Goal: Information Seeking & Learning: Understand process/instructions

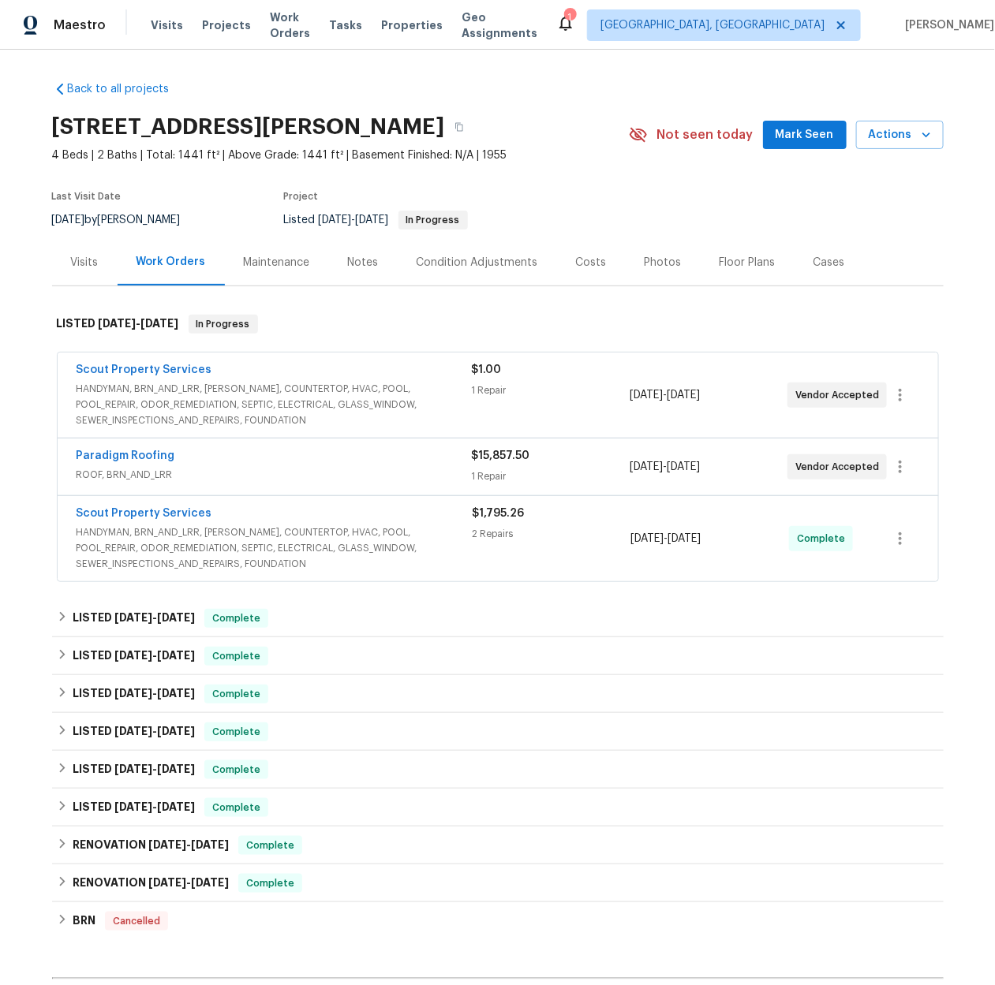
click at [344, 480] on span "ROOF, BRN_AND_LRR" at bounding box center [274, 475] width 395 height 16
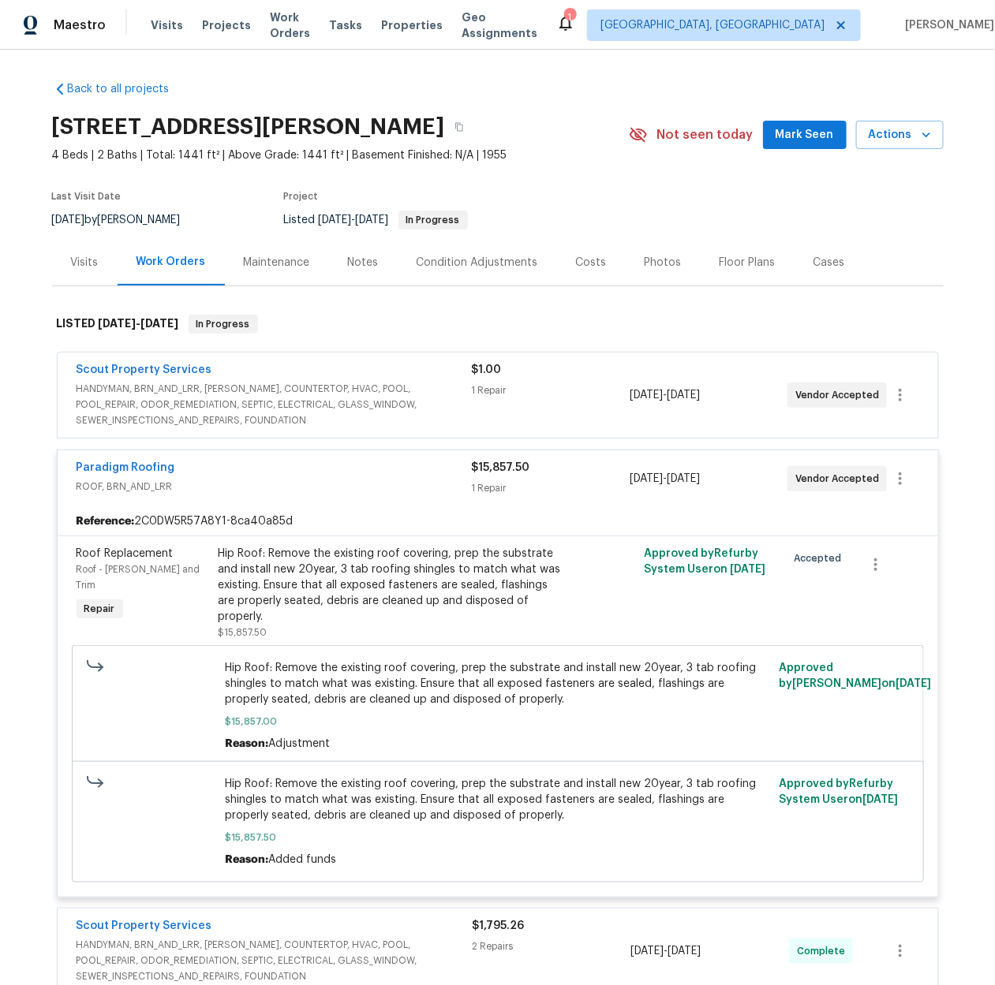
click at [394, 416] on span "HANDYMAN, BRN_AND_LRR, [PERSON_NAME], COUNTERTOP, HVAC, POOL, POOL_REPAIR, ODOR…" at bounding box center [274, 404] width 395 height 47
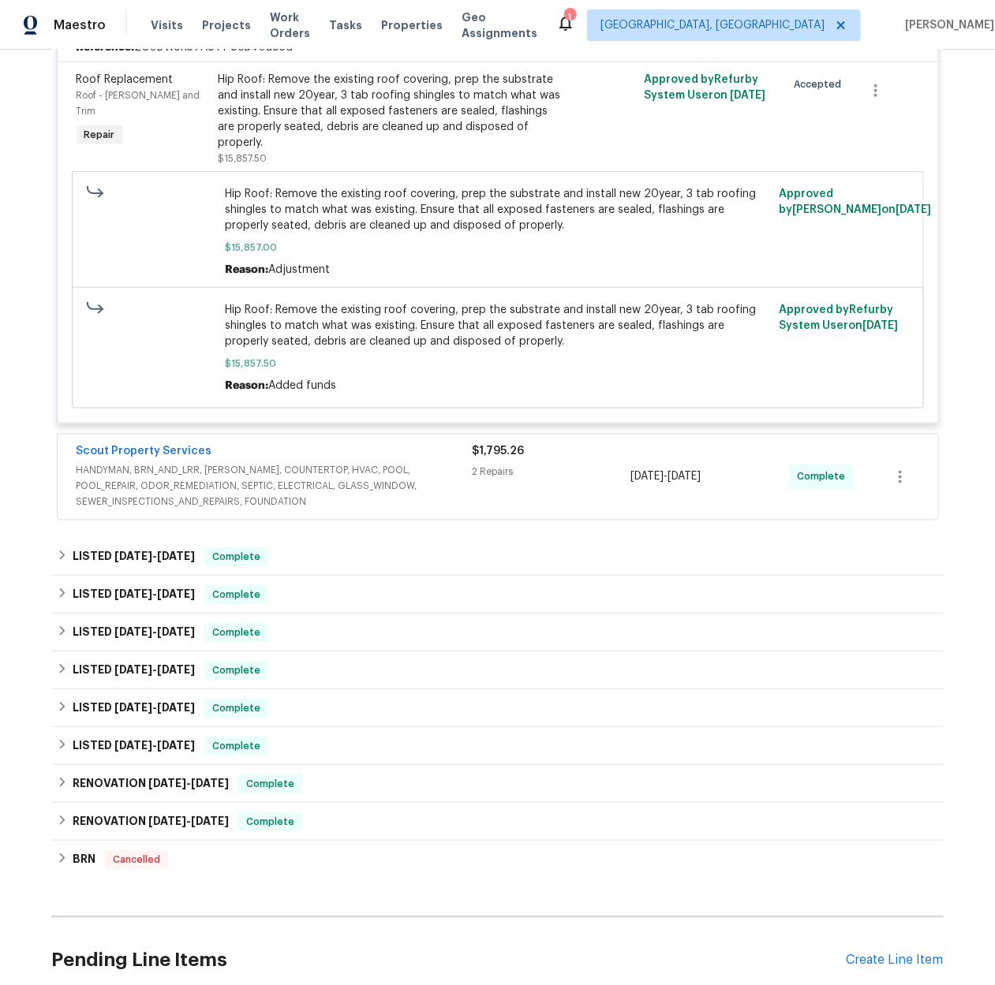
scroll to position [587, 0]
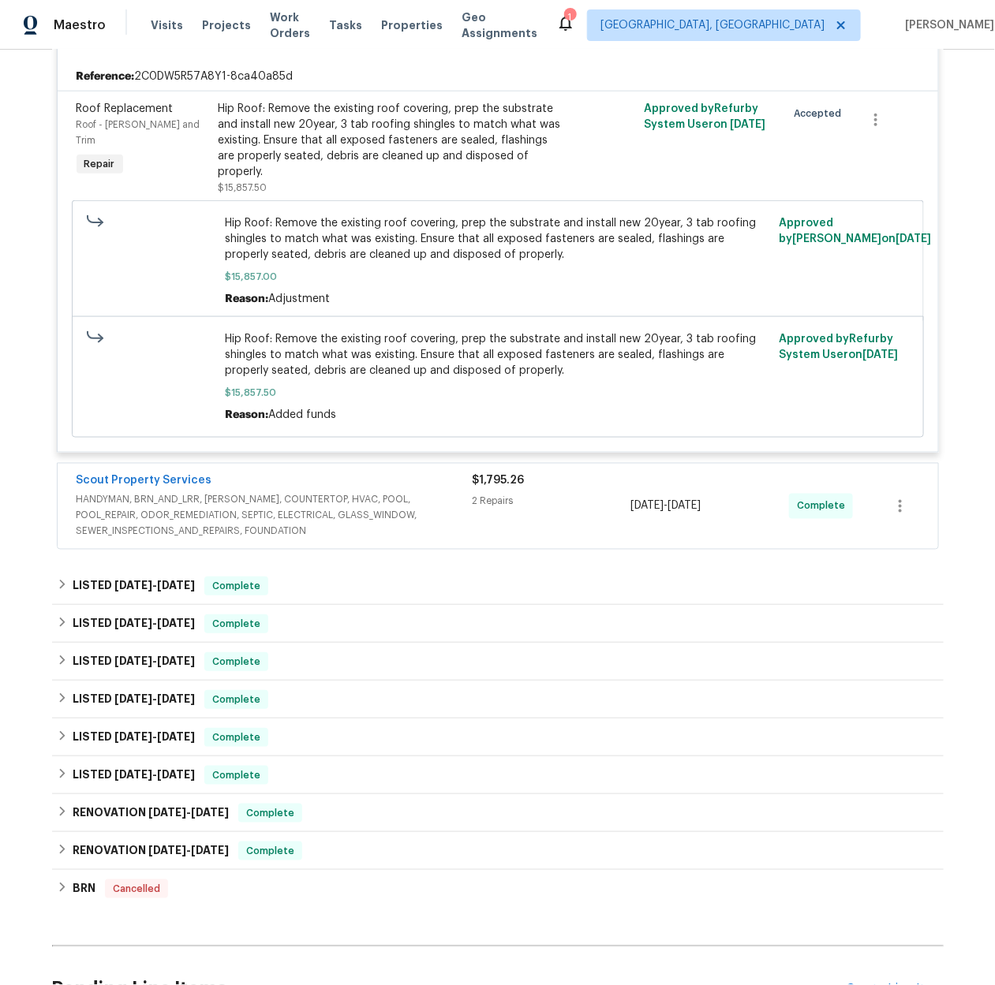
click at [422, 523] on span "HANDYMAN, BRN_AND_LRR, [PERSON_NAME], COUNTERTOP, HVAC, POOL, POOL_REPAIR, ODOR…" at bounding box center [275, 515] width 396 height 47
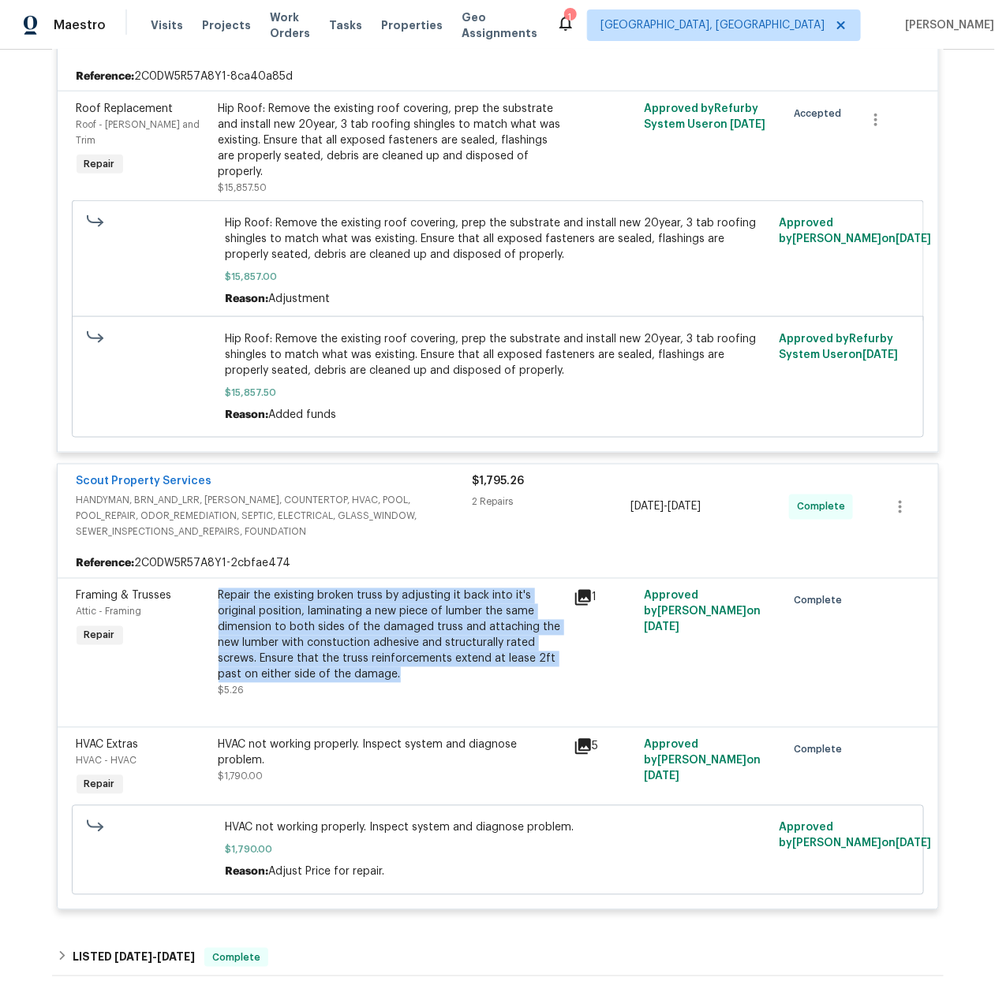
drag, startPoint x: 208, startPoint y: 596, endPoint x: 398, endPoint y: 679, distance: 208.4
click at [398, 679] on div "Repair the existing broken truss by adjusting it back into it's original positi…" at bounding box center [391, 644] width 355 height 120
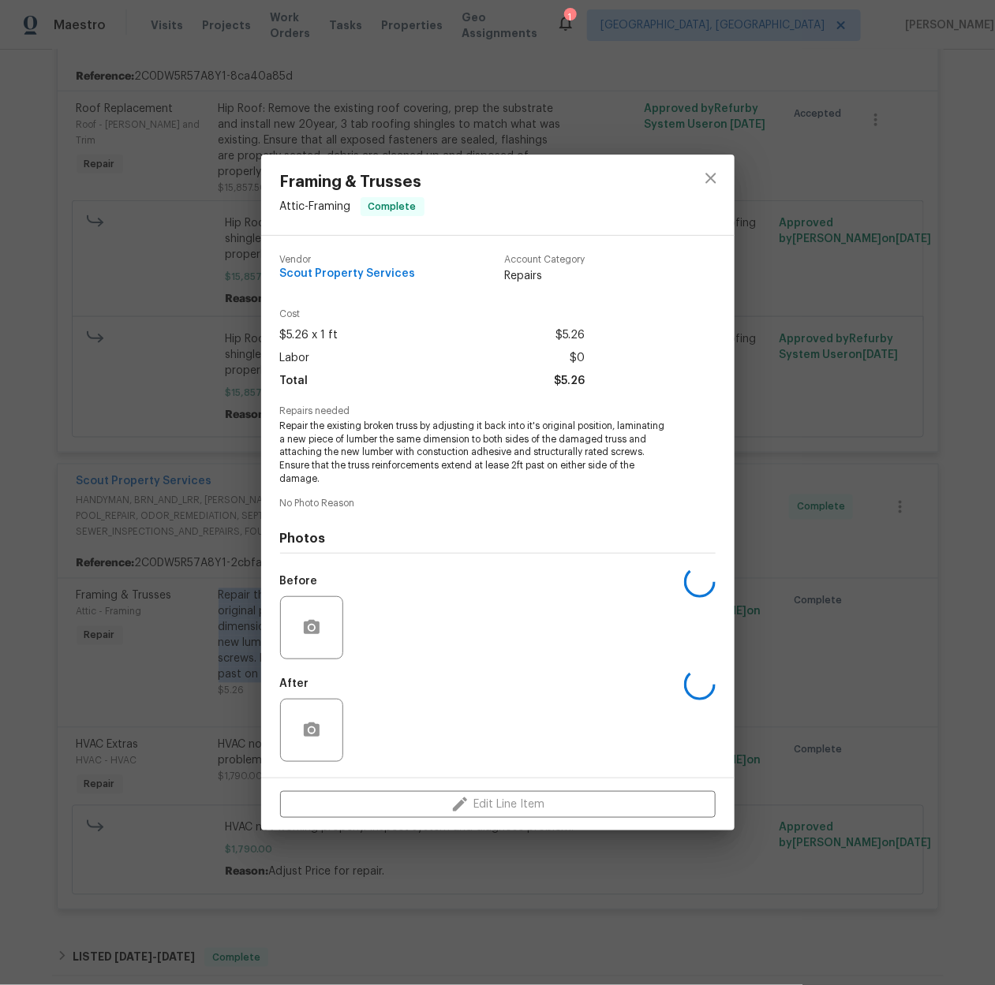
copy div "Repair the existing broken truss by adjusting it back into it's original positi…"
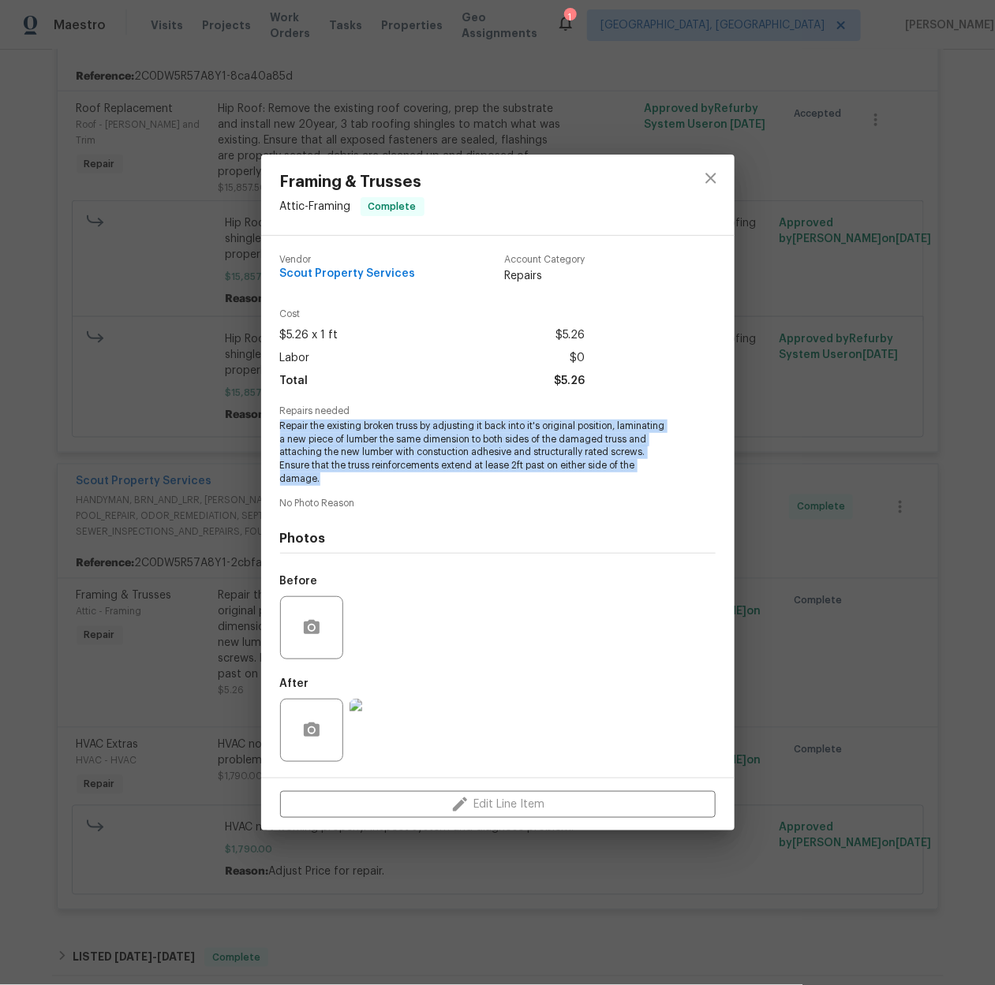
drag, startPoint x: 282, startPoint y: 432, endPoint x: 335, endPoint y: 484, distance: 74.8
click at [335, 484] on span "Repair the existing broken truss by adjusting it back into it's original positi…" at bounding box center [476, 453] width 392 height 66
copy span "Repair the existing broken truss by adjusting it back into it's original positi…"
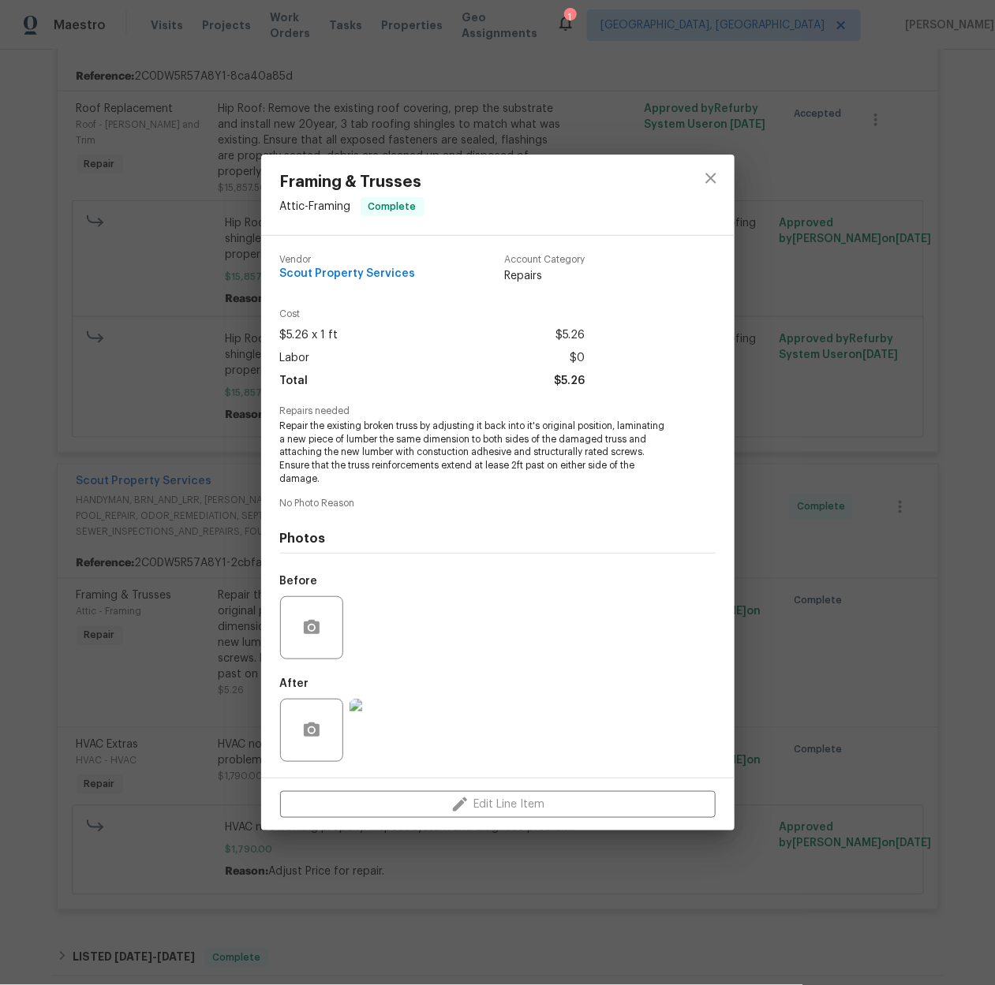
click at [336, 79] on div "Framing & Trusses Attic - Framing Complete Vendor Scout Property Services Accou…" at bounding box center [497, 492] width 995 height 985
